Goal: Information Seeking & Learning: Learn about a topic

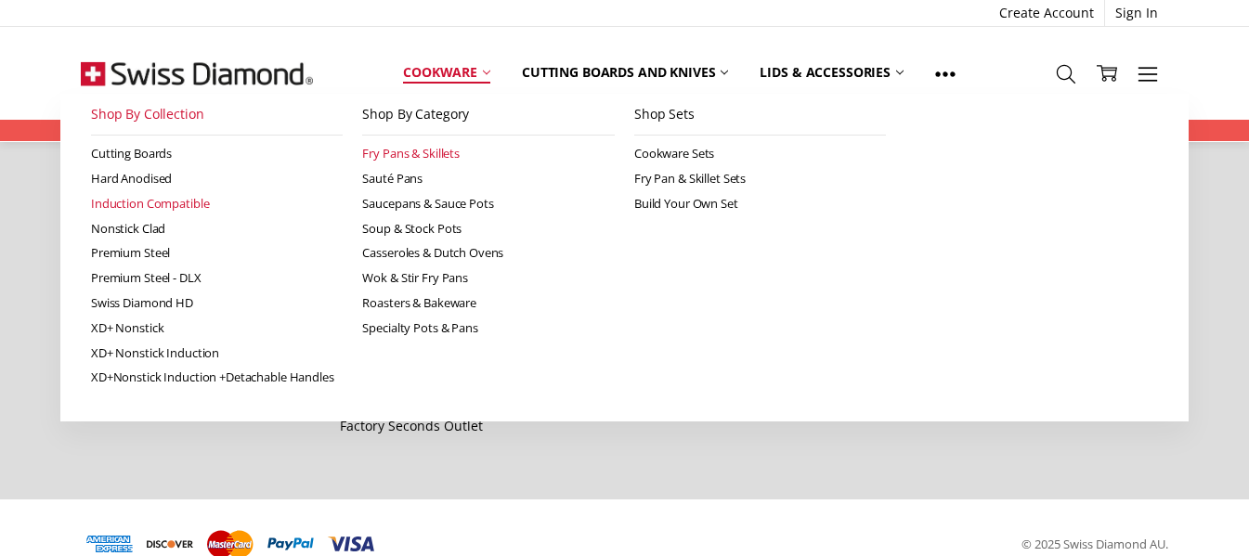
scroll to position [2282, 0]
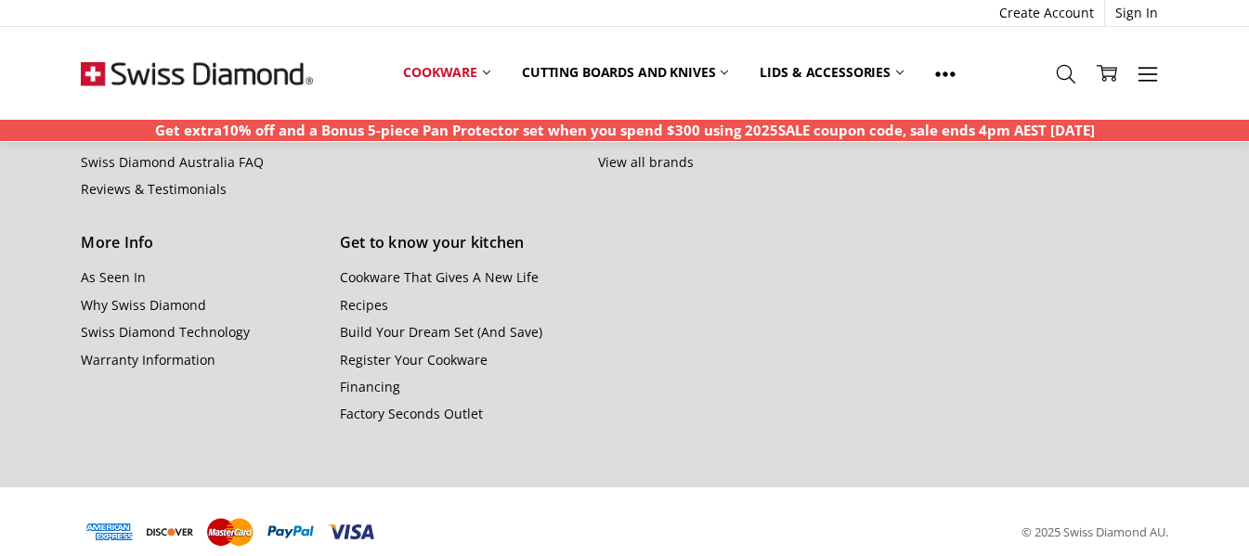
click at [528, 462] on section "About Us As Seen In Hard Anodized Privacy Policy Swiss Diamond Nonstick Clad Ab…" at bounding box center [624, 150] width 1107 height 674
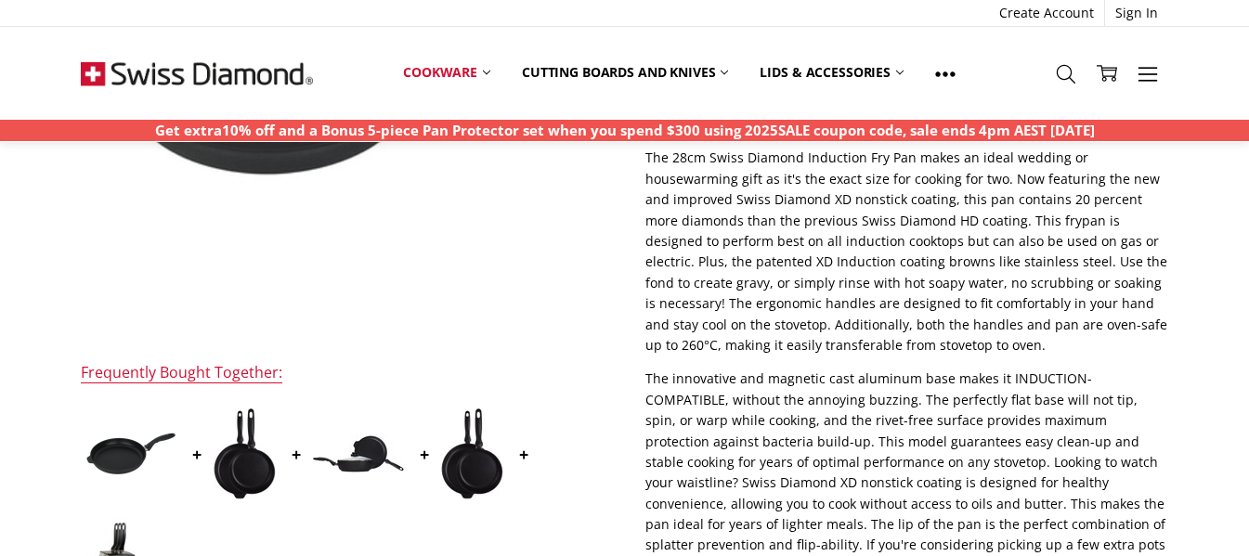
scroll to position [371, 0]
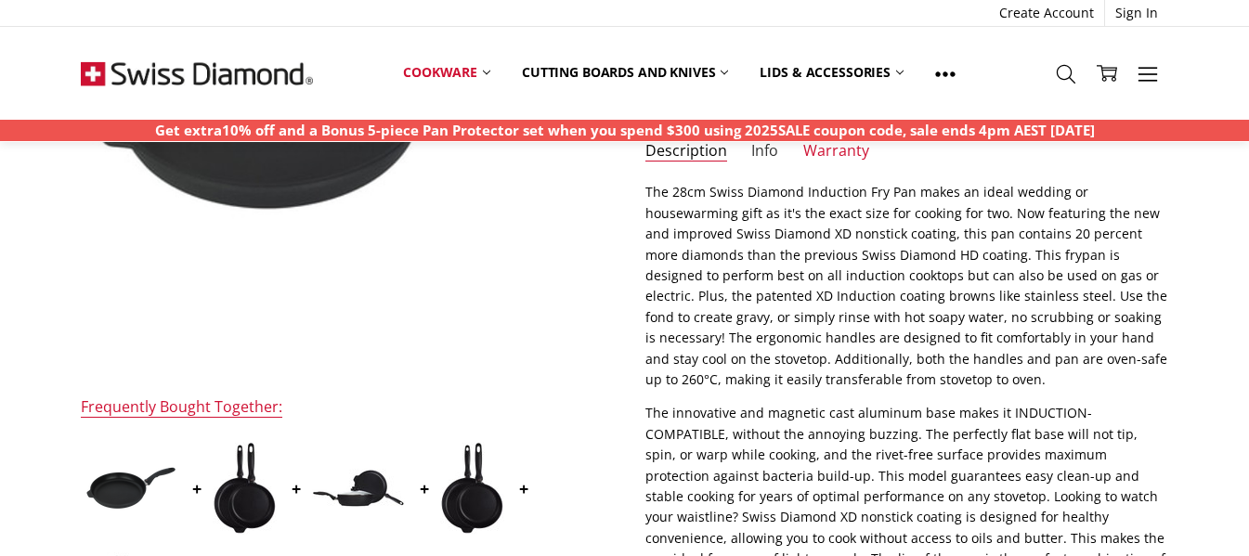
click at [771, 144] on link "Info" at bounding box center [764, 151] width 27 height 21
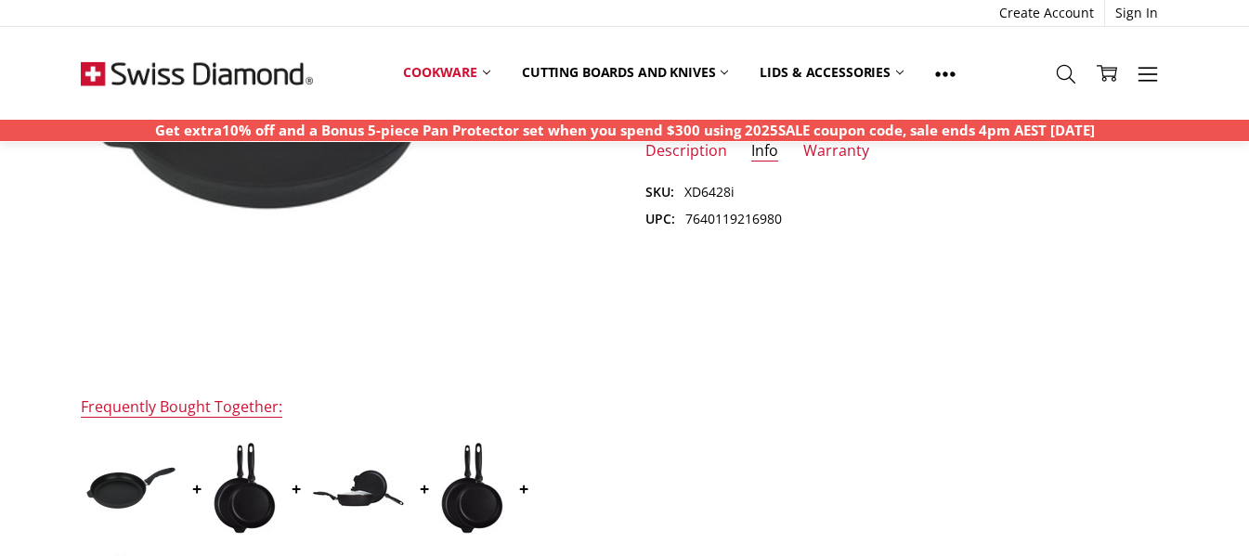
click at [796, 148] on ul "Description Info Warranty" at bounding box center [906, 157] width 563 height 32
click at [817, 148] on link "Warranty" at bounding box center [836, 151] width 66 height 21
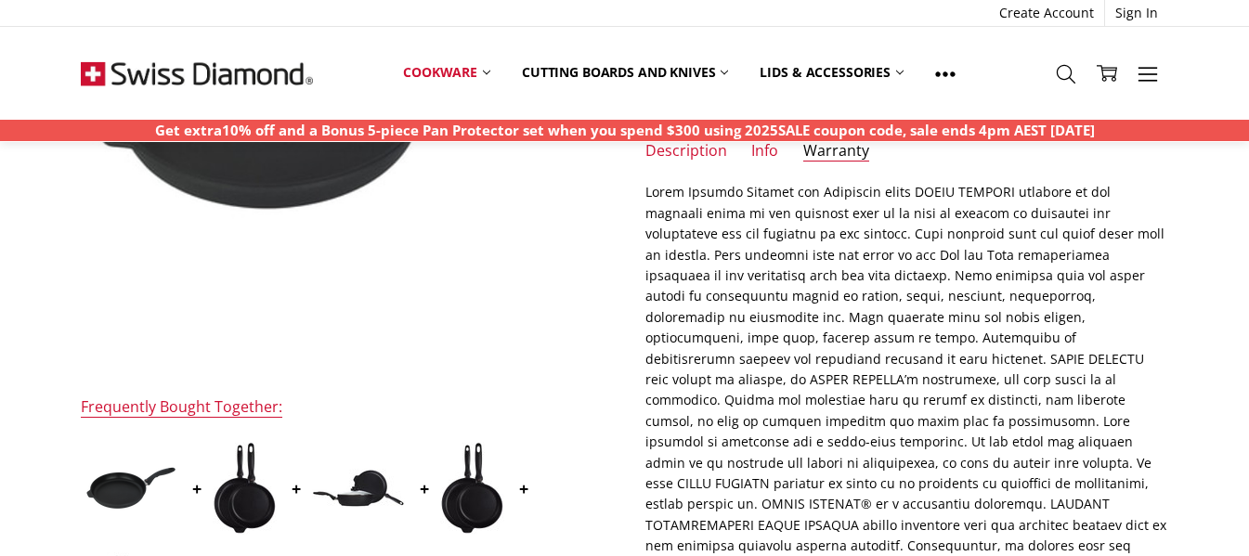
click at [673, 163] on li "Description" at bounding box center [686, 157] width 82 height 32
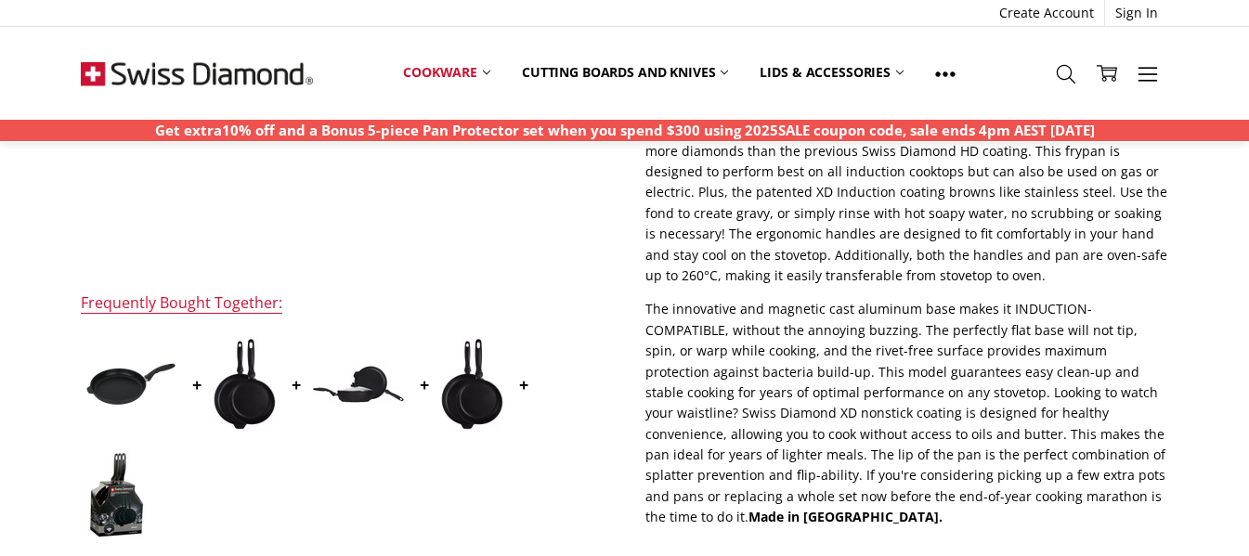
scroll to position [278, 0]
